Goal: Find specific page/section: Find specific page/section

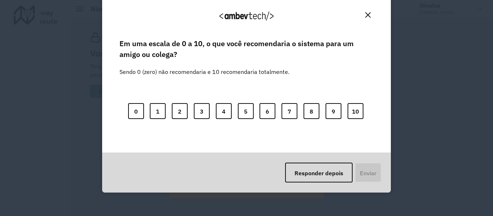
click at [365, 14] on img "Fechar" at bounding box center [367, 14] width 5 height 5
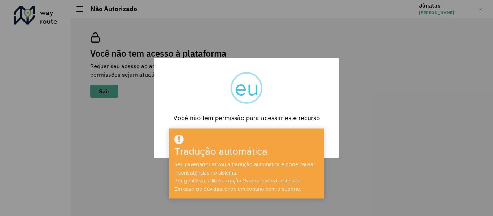
click at [336, 170] on div "× eu Você não tem permissão para acessar este recurso OK Não Cancelar" at bounding box center [246, 108] width 493 height 216
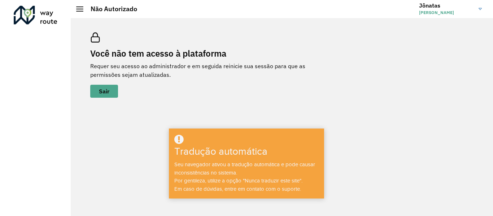
click at [81, 8] on div at bounding box center [79, 8] width 7 height 5
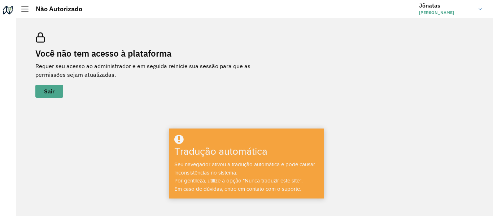
click at [27, 8] on div at bounding box center [24, 8] width 7 height 5
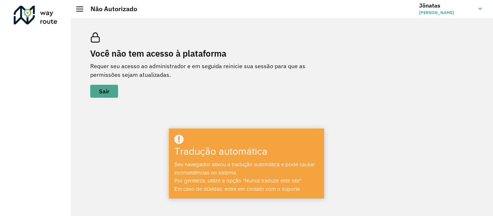
click at [34, 17] on div at bounding box center [36, 15] width 44 height 19
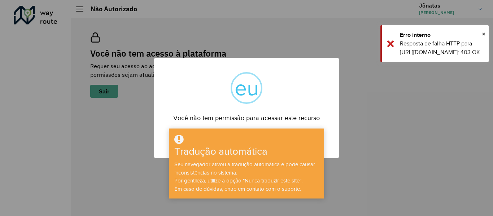
click at [360, 150] on div "× eu Você não tem permissão para acessar este recurso OK Não Cancelar" at bounding box center [246, 108] width 493 height 216
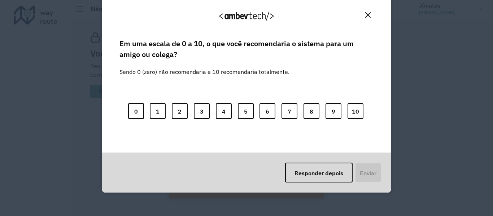
click at [368, 13] on img "Fechar" at bounding box center [367, 14] width 5 height 5
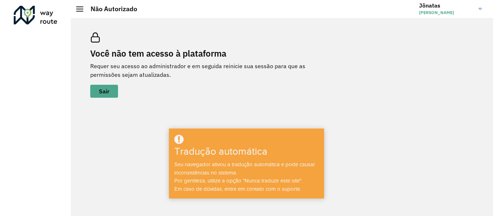
click at [439, 165] on div "Você não tem acesso à plataforma Requer seu acesso ao administrador e em seguid…" at bounding box center [282, 117] width 422 height 198
click at [477, 11] on link "Jônatas [PERSON_NAME]" at bounding box center [453, 9] width 68 height 19
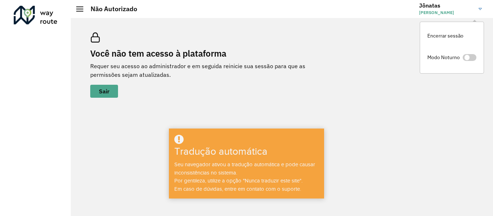
click at [465, 52] on li "Modo Noturno" at bounding box center [452, 58] width 64 height 23
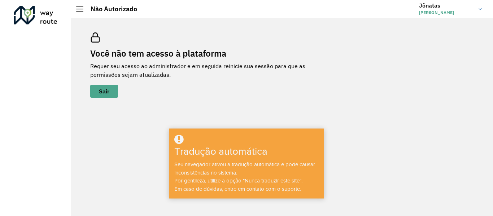
click at [476, 14] on link "Jônatas [PERSON_NAME]" at bounding box center [453, 9] width 68 height 19
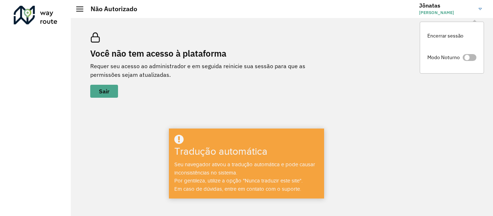
click at [470, 56] on span at bounding box center [470, 57] width 14 height 7
